Goal: Navigation & Orientation: Find specific page/section

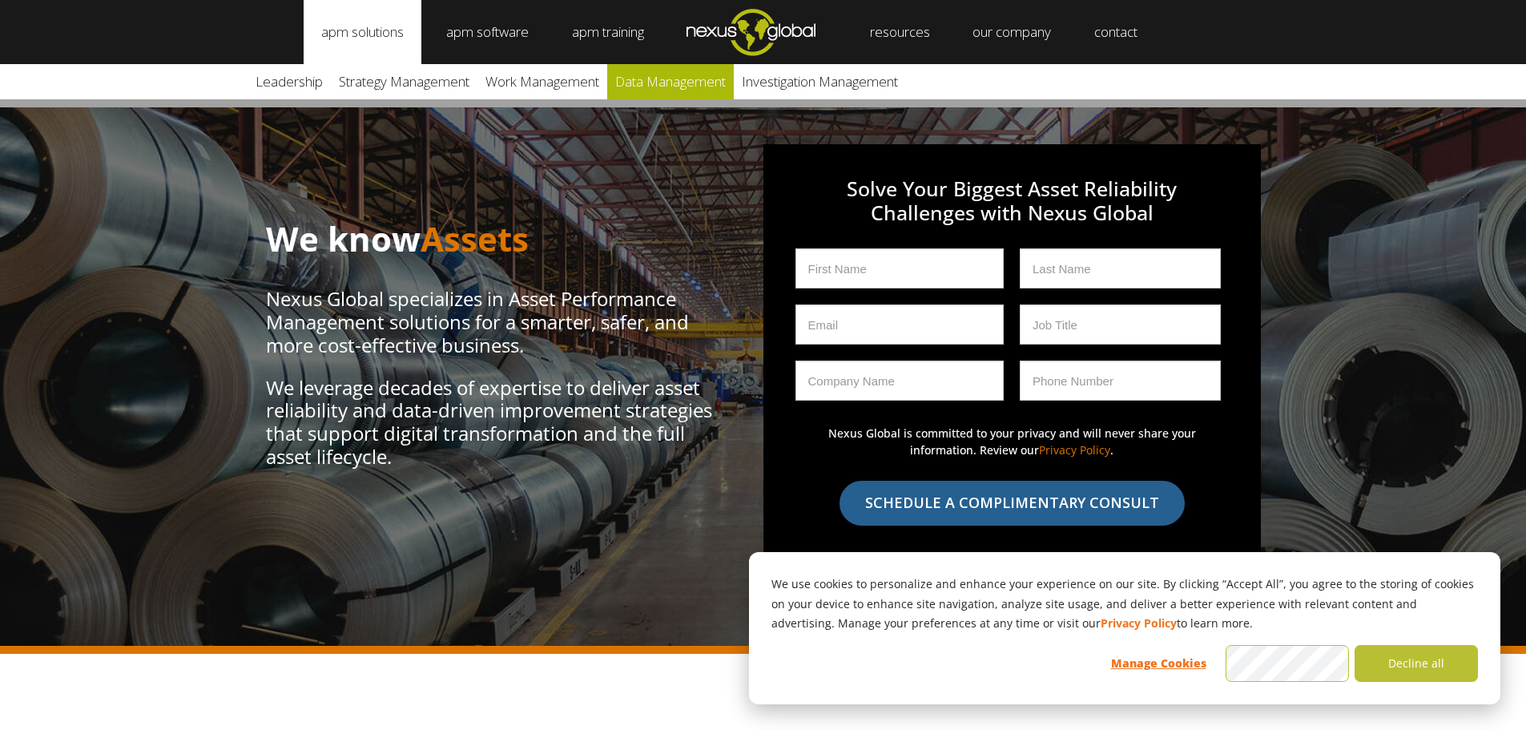
click at [654, 82] on link "Data Management" at bounding box center [670, 81] width 127 height 35
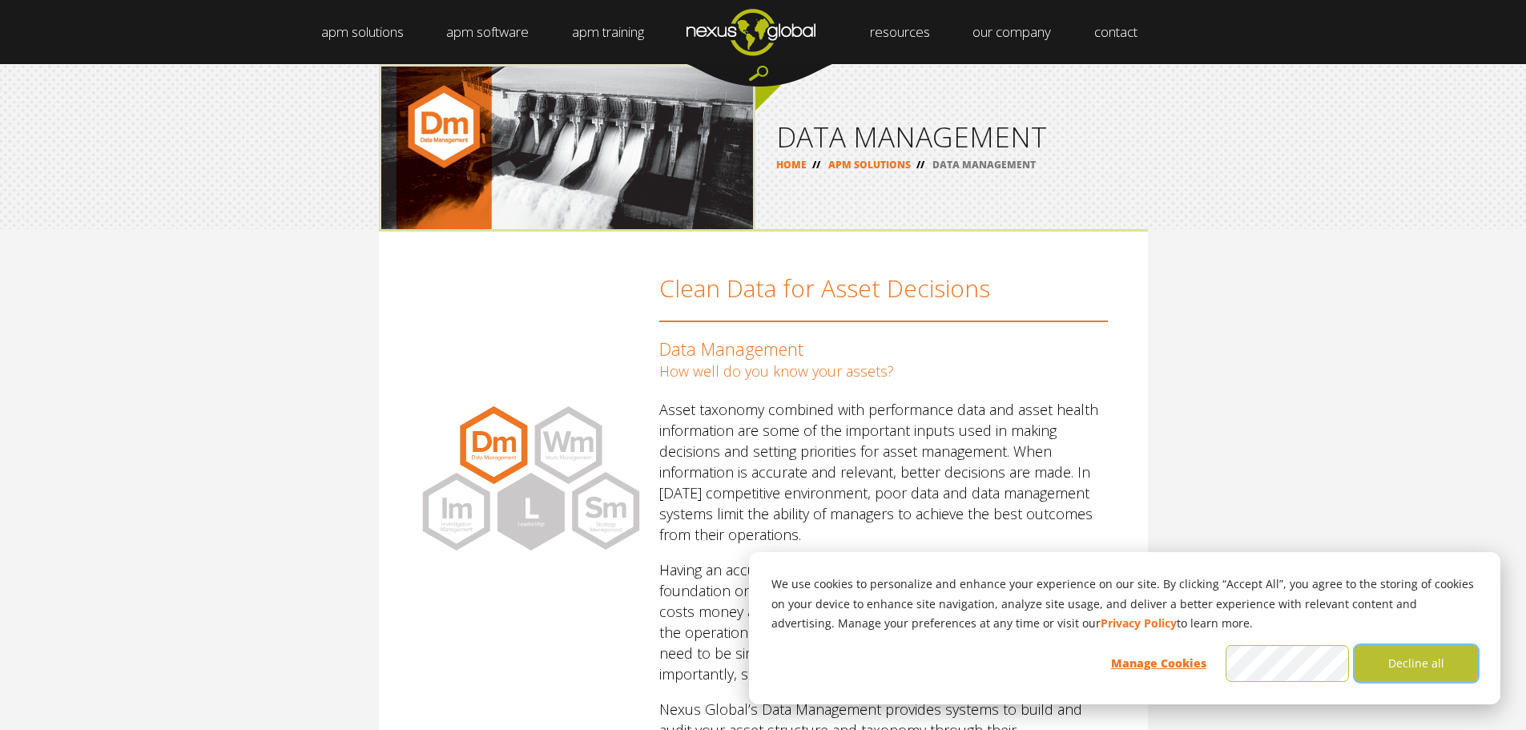
click at [1427, 665] on button "Decline all" at bounding box center [1415, 663] width 123 height 37
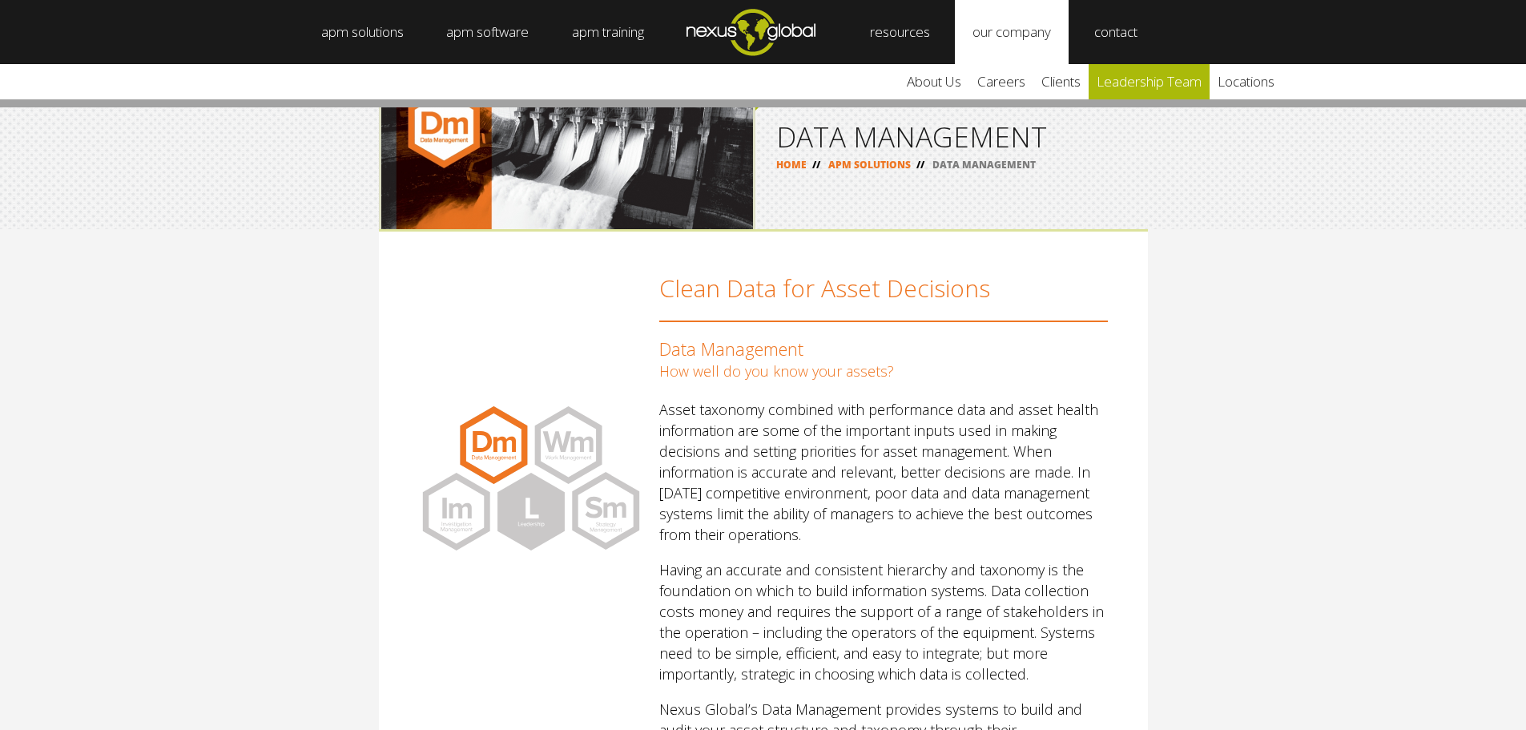
click at [1174, 89] on link "leadership team" at bounding box center [1148, 81] width 121 height 35
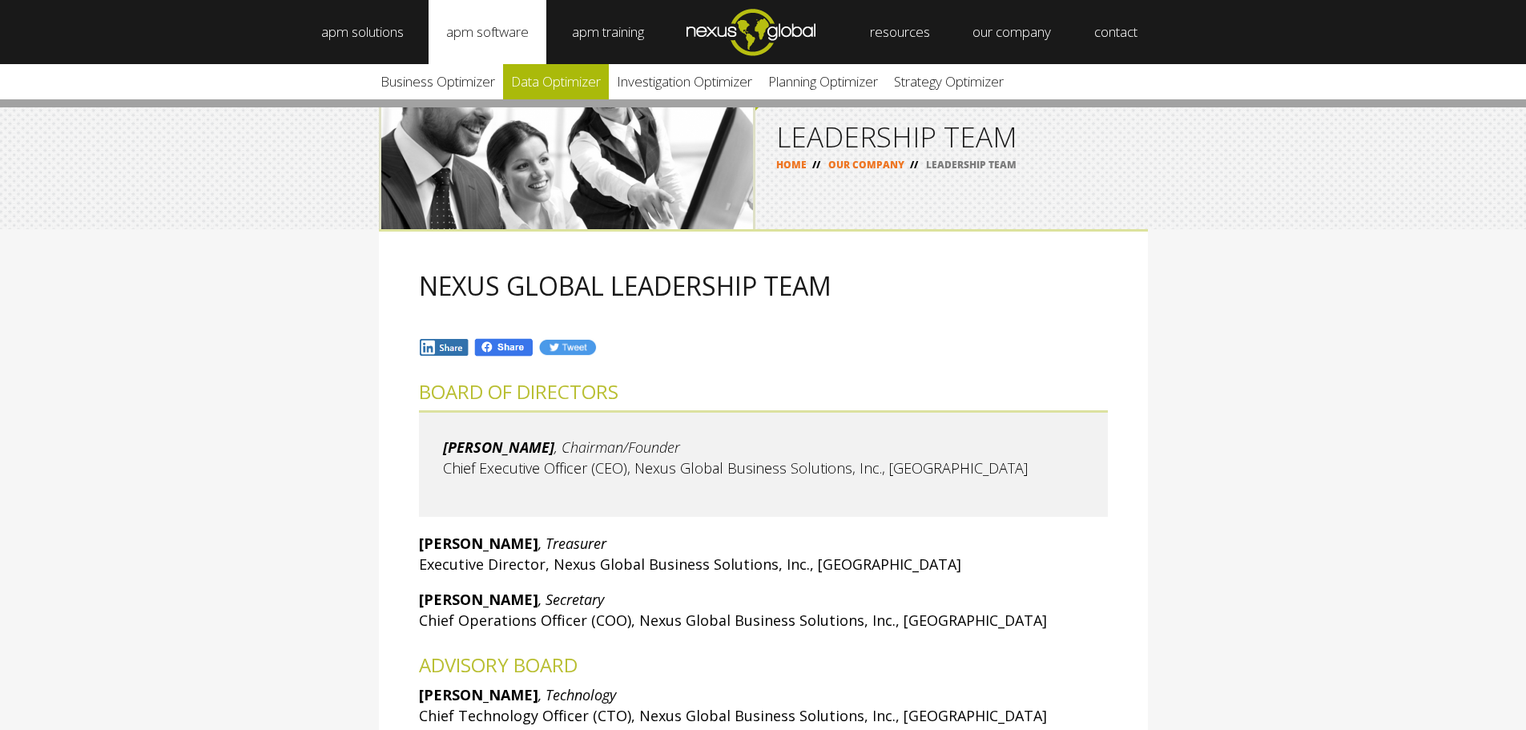
click at [568, 79] on link "Data Optimizer" at bounding box center [556, 81] width 106 height 35
